Goal: Transaction & Acquisition: Obtain resource

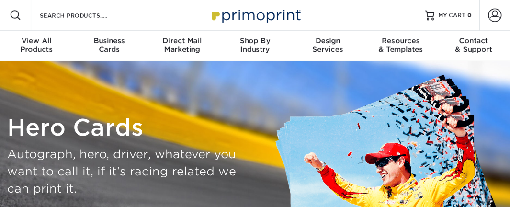
scroll to position [181, 0]
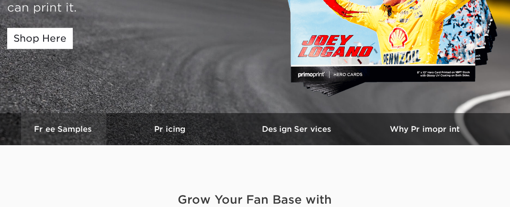
click at [56, 122] on link "Free Samples" at bounding box center [63, 129] width 85 height 32
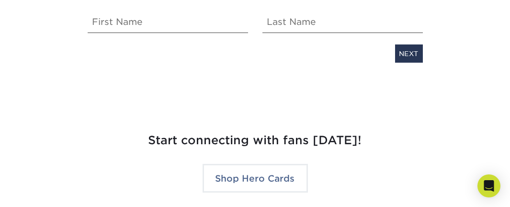
scroll to position [1889, 0]
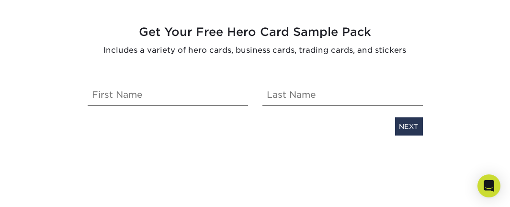
click at [220, 109] on div "Get Your Free Hero Card Sample Pack Includes a variety of hero cards, business …" at bounding box center [254, 79] width 349 height 112
click at [221, 106] on div "Get Your Free Hero Card Sample Pack Includes a variety of hero cards, business …" at bounding box center [254, 79] width 349 height 112
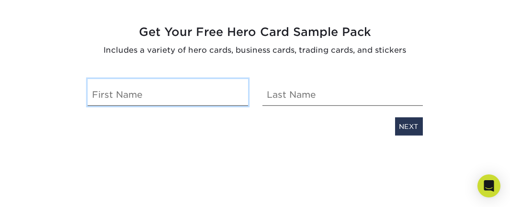
click at [221, 101] on input "text" at bounding box center [168, 92] width 160 height 27
type input "Khrystal"
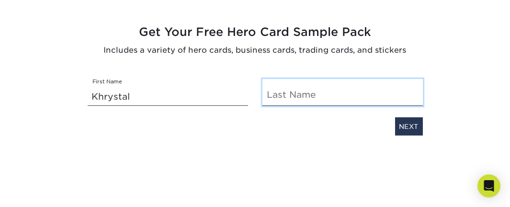
type input "[PERSON_NAME]"
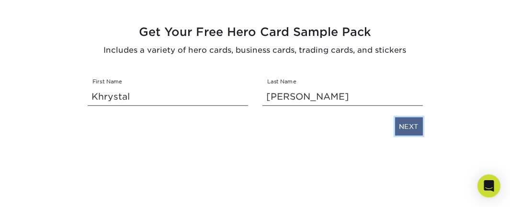
click at [401, 134] on link "NEXT" at bounding box center [409, 126] width 28 height 18
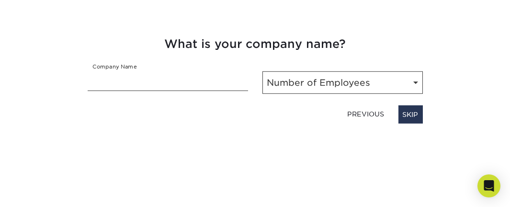
click at [375, 71] on div "Number of Employees Number of Employees Self-employed 1-10 employees 11-50 empl…" at bounding box center [342, 79] width 175 height 30
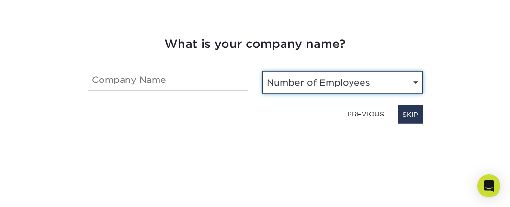
click at [372, 78] on select "Number of Employees Self-employed 1-10 employees 11-50 employees 51-200 employe…" at bounding box center [342, 82] width 160 height 22
select select "Self-employed"
click at [262, 71] on select "Number of Employees Self-employed 1-10 employees 11-50 employees 51-200 employe…" at bounding box center [342, 82] width 160 height 22
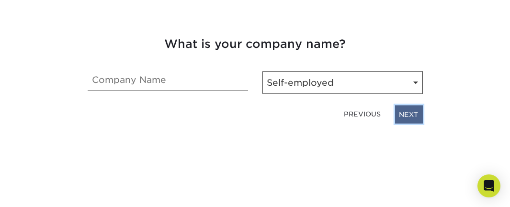
click at [411, 112] on link "NEXT" at bounding box center [409, 114] width 28 height 18
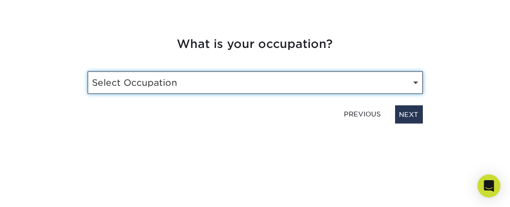
click at [405, 84] on select "Select Occupation Driver Marketing Public Relations Operations Owner Graphic De…" at bounding box center [255, 82] width 335 height 22
click at [395, 79] on select "Select Occupation Driver Marketing Public Relations Operations Owner Graphic De…" at bounding box center [255, 82] width 335 height 22
select select "Other"
click at [88, 71] on select "Select Occupation Driver Marketing Public Relations Operations Owner Graphic De…" at bounding box center [255, 82] width 335 height 22
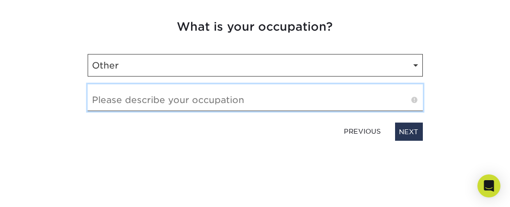
click at [385, 103] on input "text" at bounding box center [255, 97] width 335 height 27
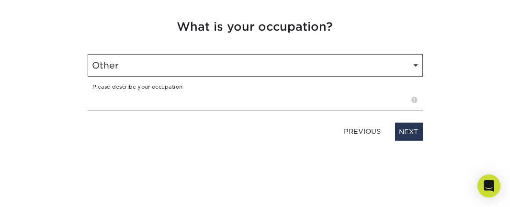
click at [413, 103] on span at bounding box center [415, 100] width 6 height 10
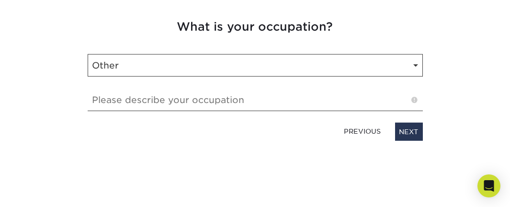
click at [413, 100] on span at bounding box center [415, 100] width 6 height 10
